Goal: Task Accomplishment & Management: Use online tool/utility

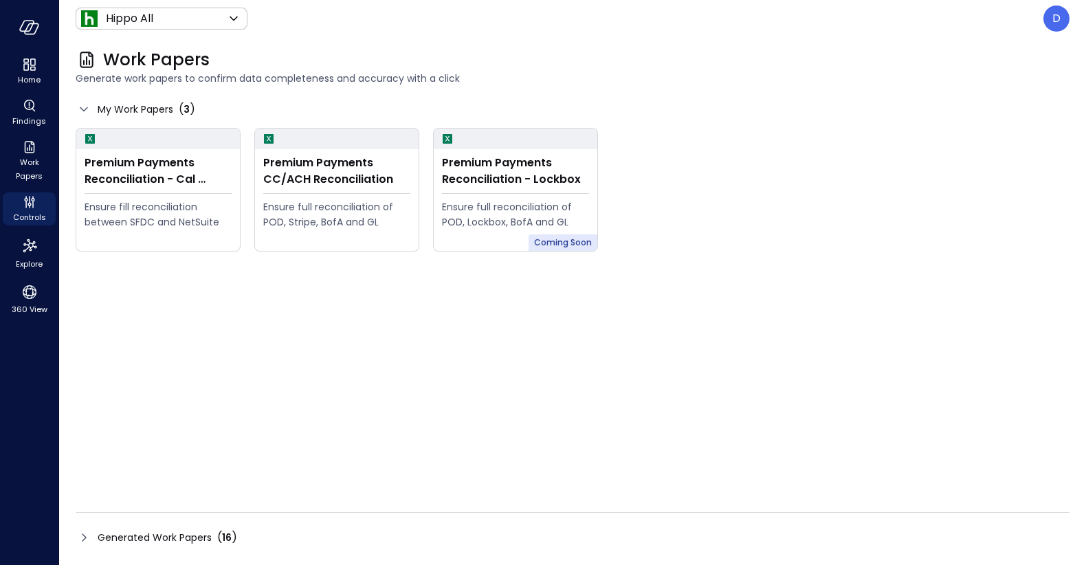
click at [81, 544] on icon at bounding box center [84, 537] width 16 height 16
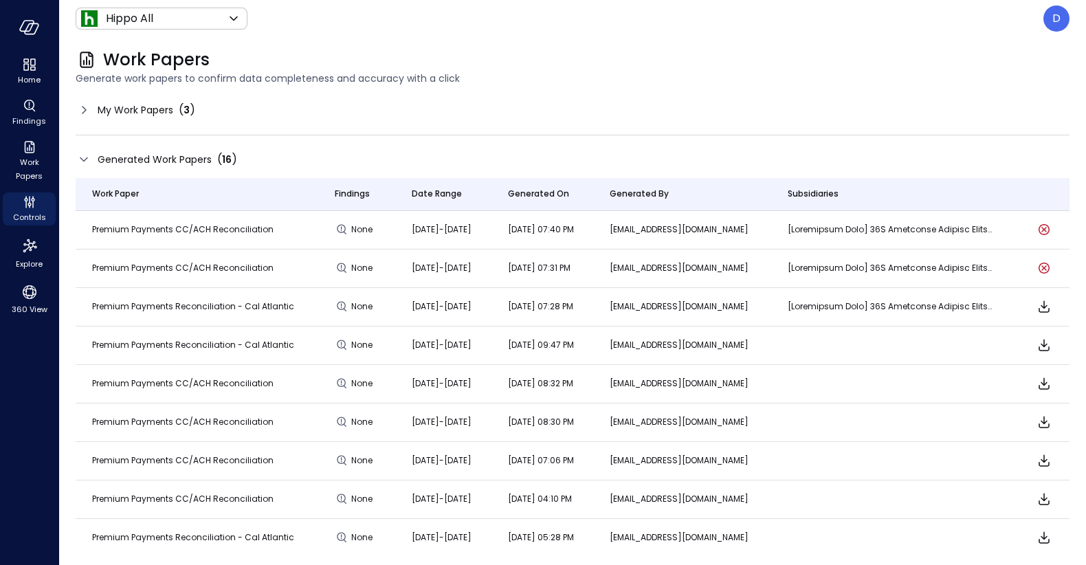
click at [93, 153] on div "Generated Work Papers ( 16 )" at bounding box center [157, 159] width 162 height 16
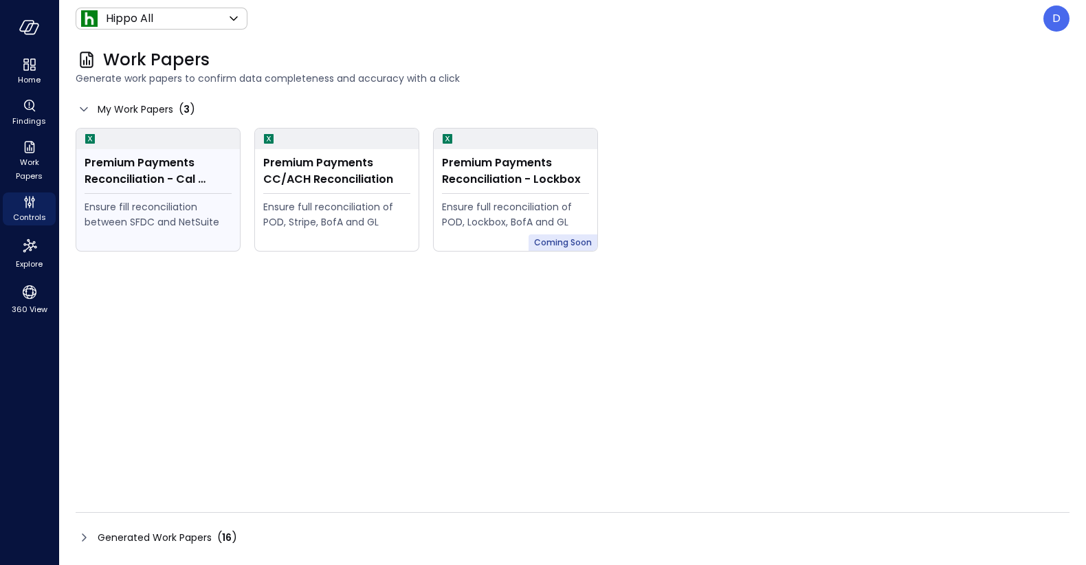
click at [101, 152] on div "Premium Payments Reconciliation - Cal Atlantic Ensure fill reconciliation betwe…" at bounding box center [158, 200] width 164 height 102
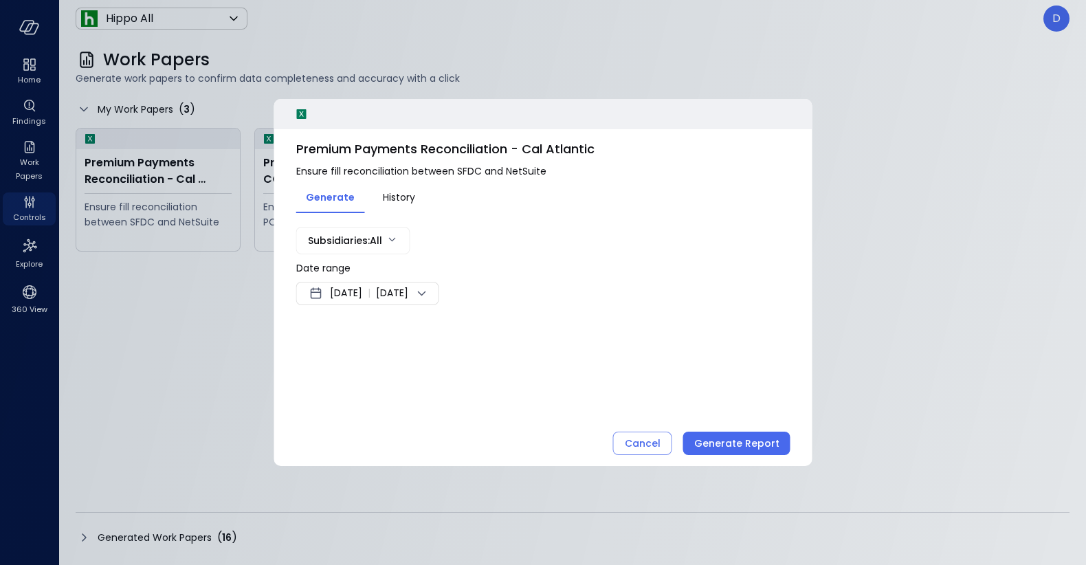
click at [368, 233] on body "Home Findings Work Papers Controls Explore 360 View Hippo All ******* ​ D Work …" at bounding box center [543, 282] width 1086 height 565
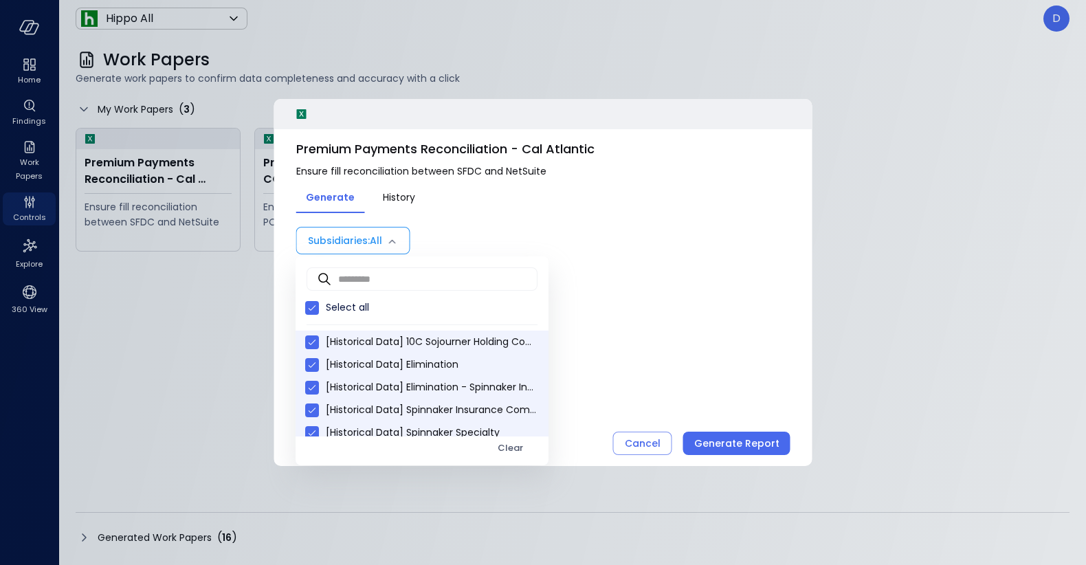
click at [368, 233] on div at bounding box center [543, 282] width 1086 height 565
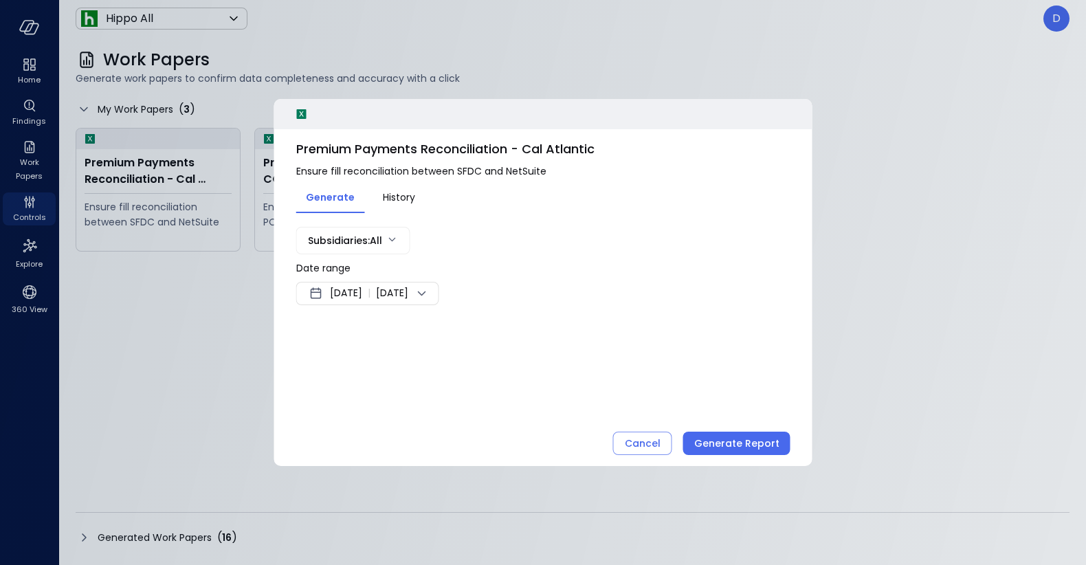
click at [342, 291] on span "[DATE]" at bounding box center [346, 293] width 32 height 16
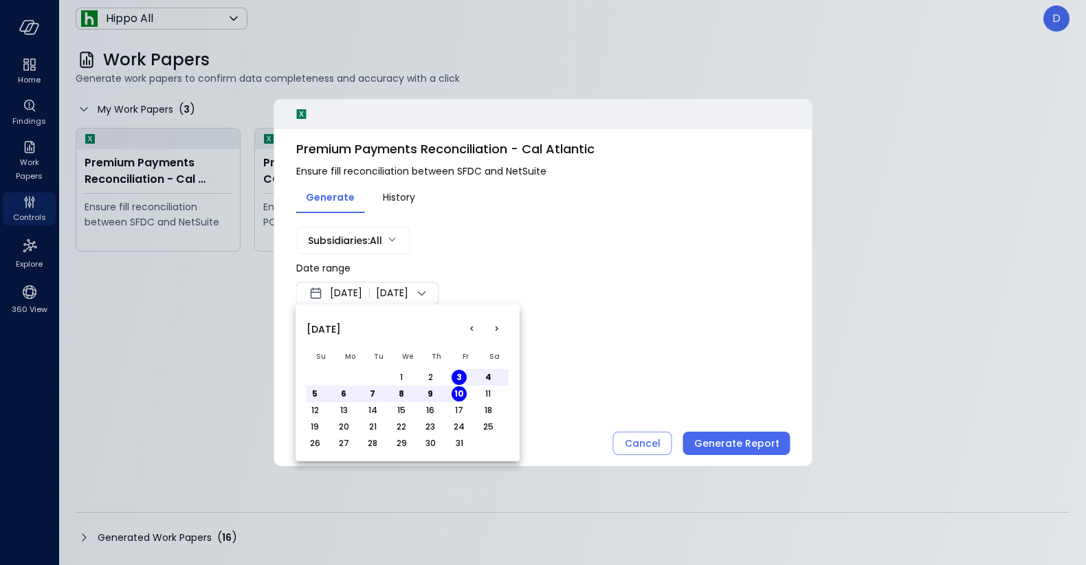
click at [470, 330] on button "<" at bounding box center [471, 329] width 25 height 25
drag, startPoint x: 470, startPoint y: 330, endPoint x: 630, endPoint y: 507, distance: 238.0
click at [630, 507] on div "< > [DATE] Su Mo Tu We Th Fr Sa 1 2 3 4 5 6 7 8 9 10 11 12 13 14 15 16 17 18 19…" at bounding box center [543, 282] width 1086 height 565
click at [341, 370] on button "1" at bounding box center [343, 377] width 15 height 15
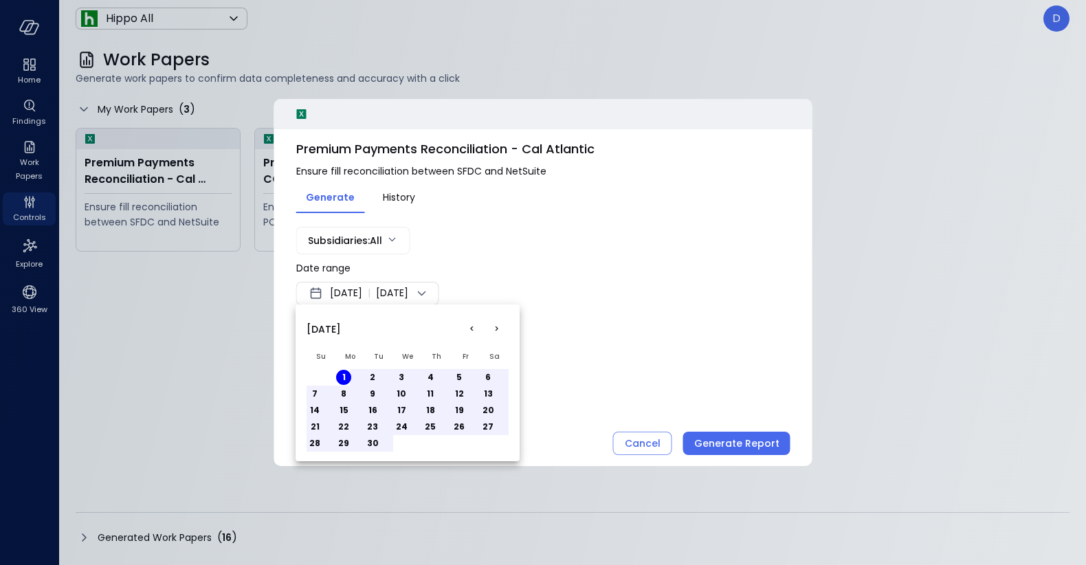
click at [374, 446] on button "30" at bounding box center [372, 443] width 15 height 15
click at [699, 434] on div at bounding box center [543, 282] width 1086 height 565
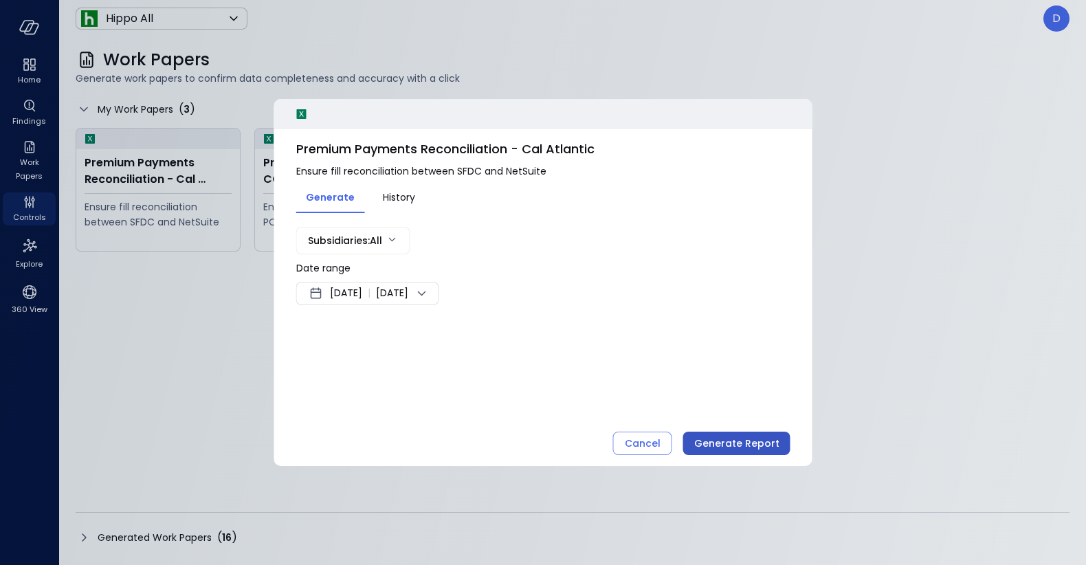
click at [733, 438] on div "Generate Report" at bounding box center [736, 443] width 85 height 17
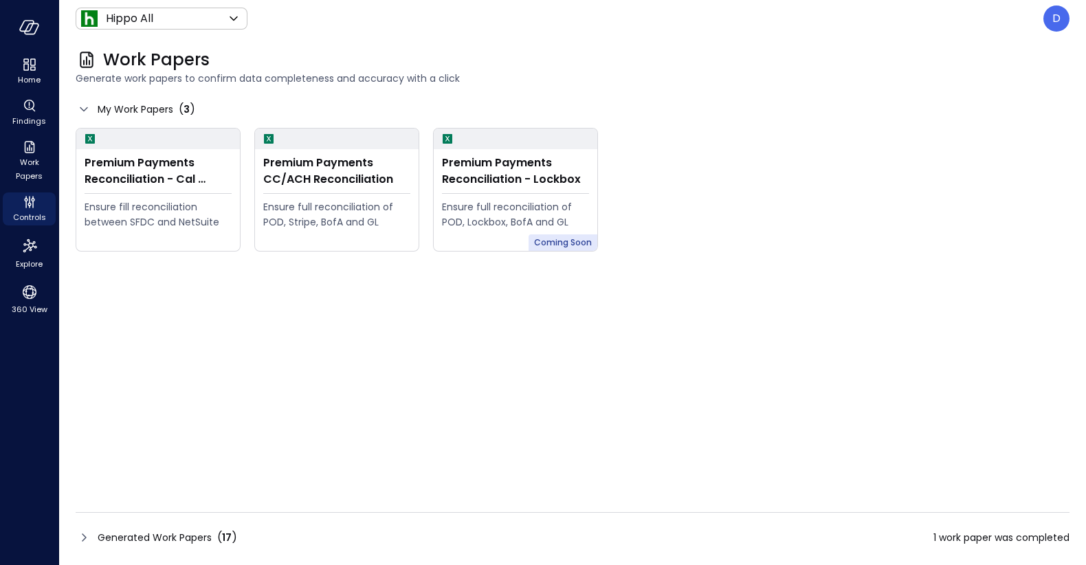
click at [99, 529] on div "Generated Work Papers ( 17 )" at bounding box center [168, 537] width 140 height 16
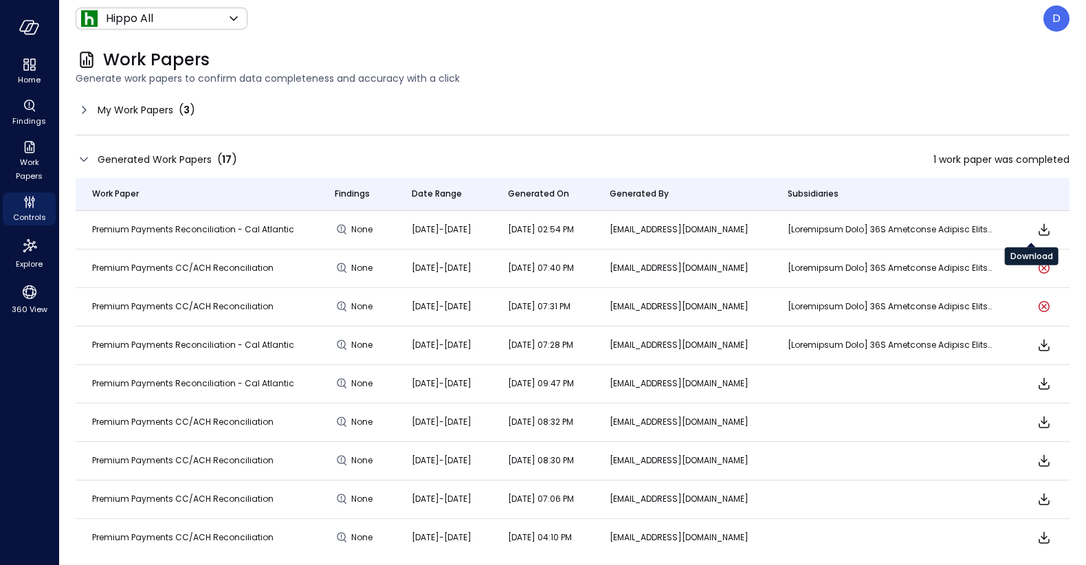
click at [1036, 227] on icon "Download" at bounding box center [1044, 229] width 16 height 16
